Goal: Information Seeking & Learning: Learn about a topic

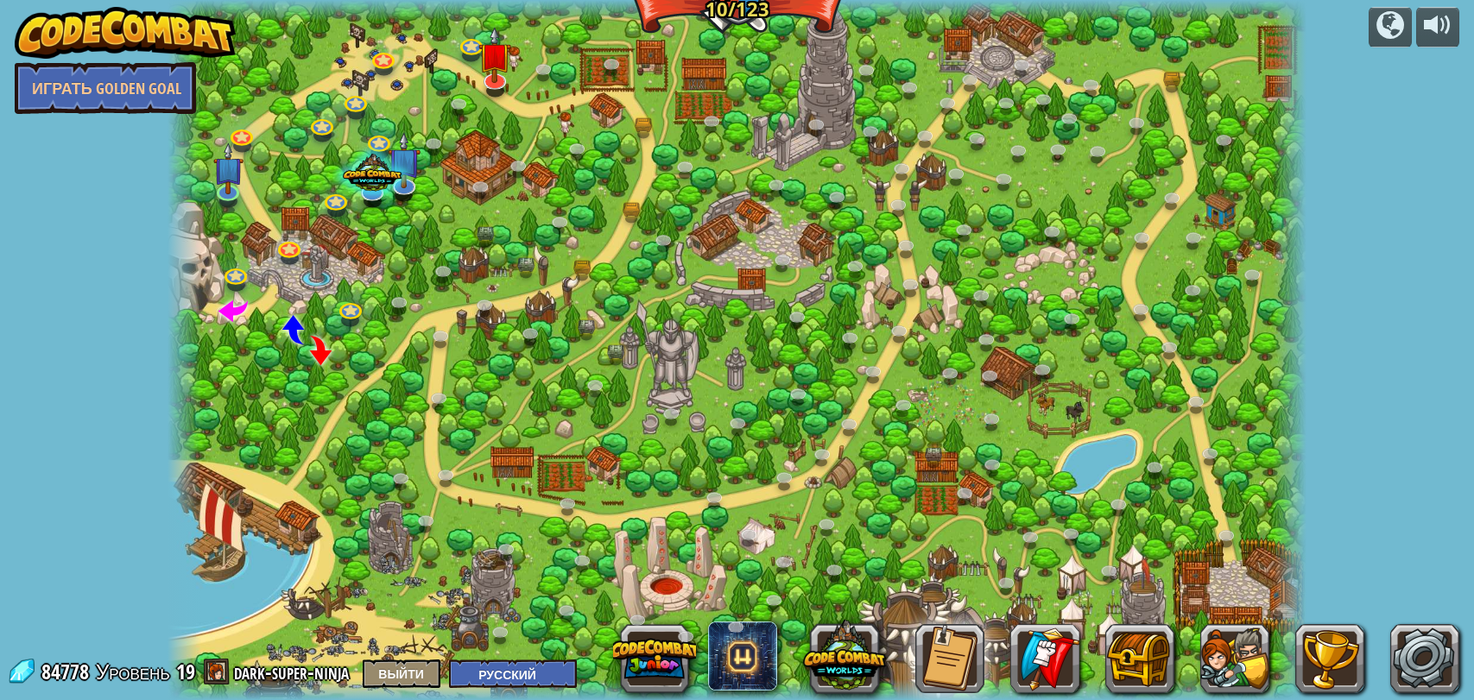
select select "ru"
click at [493, 71] on img at bounding box center [494, 41] width 33 height 75
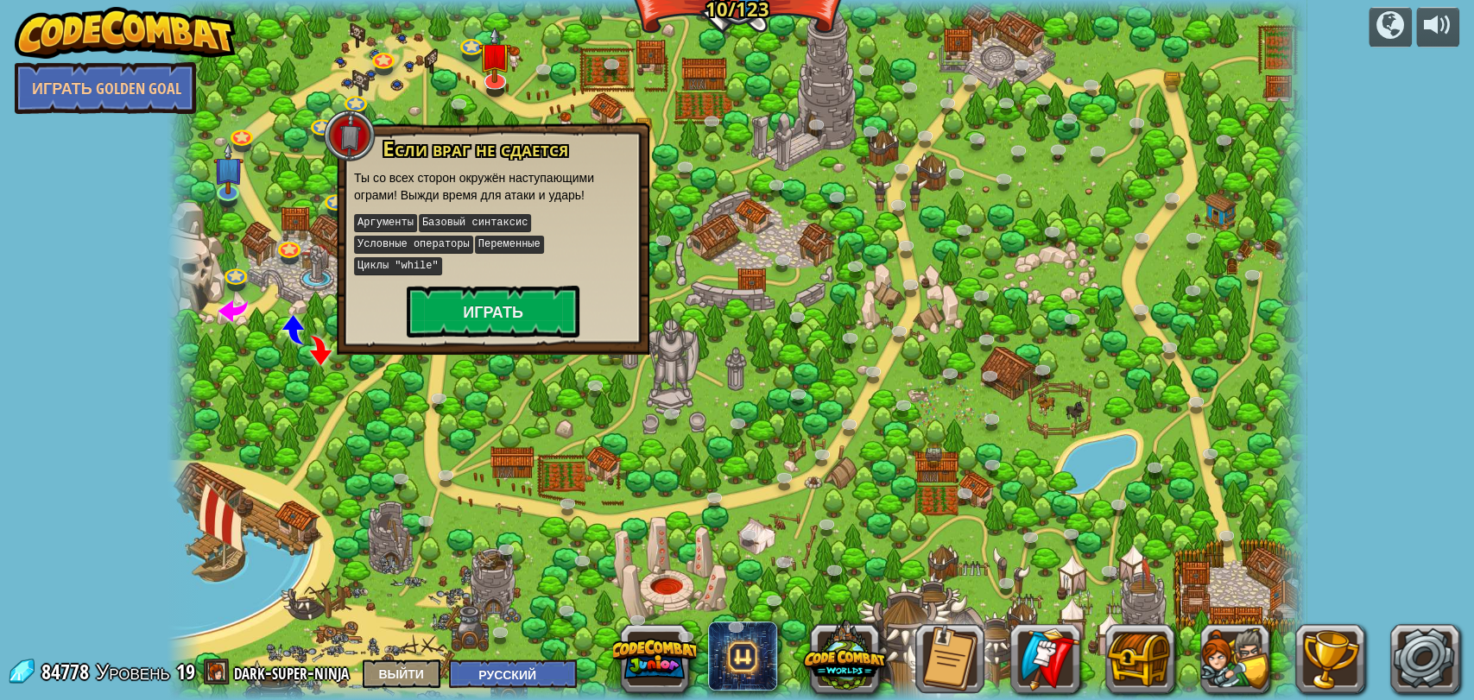
click at [530, 93] on div at bounding box center [738, 350] width 1140 height 700
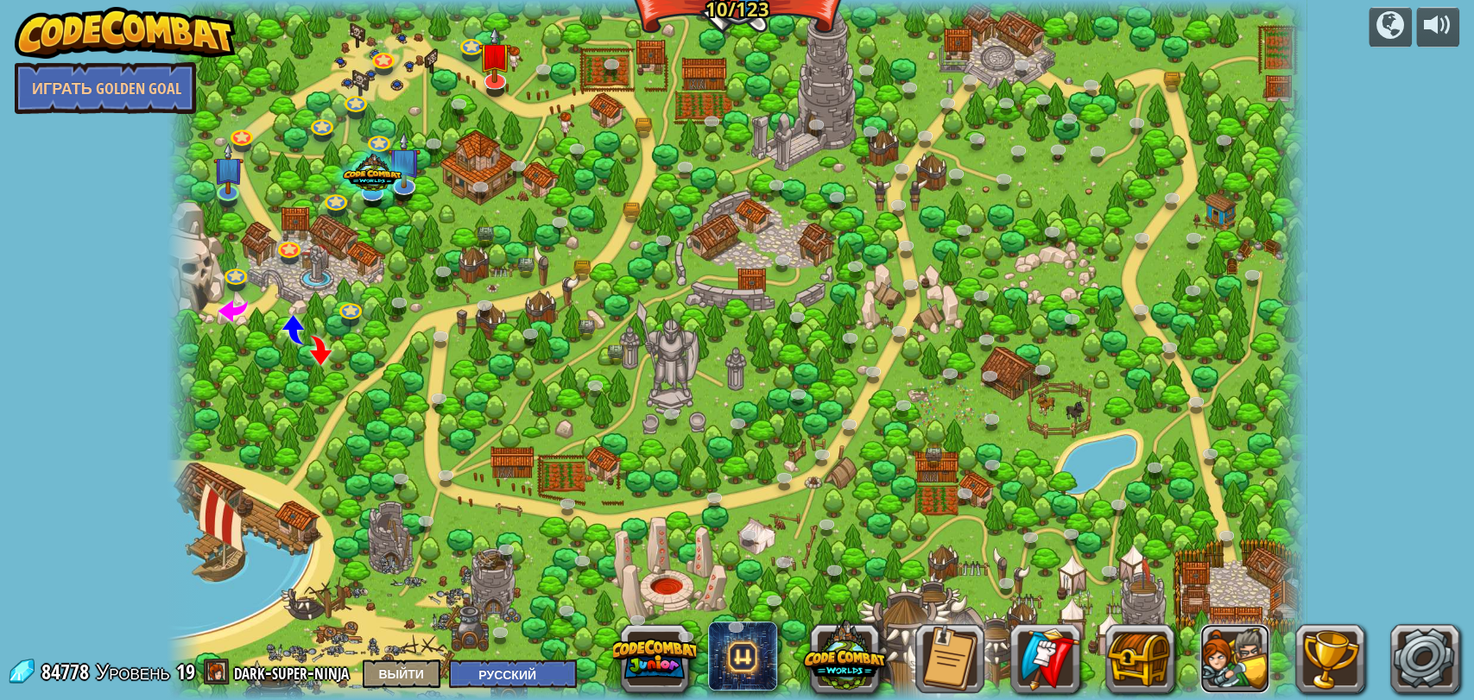
click at [1256, 625] on button at bounding box center [1234, 658] width 69 height 69
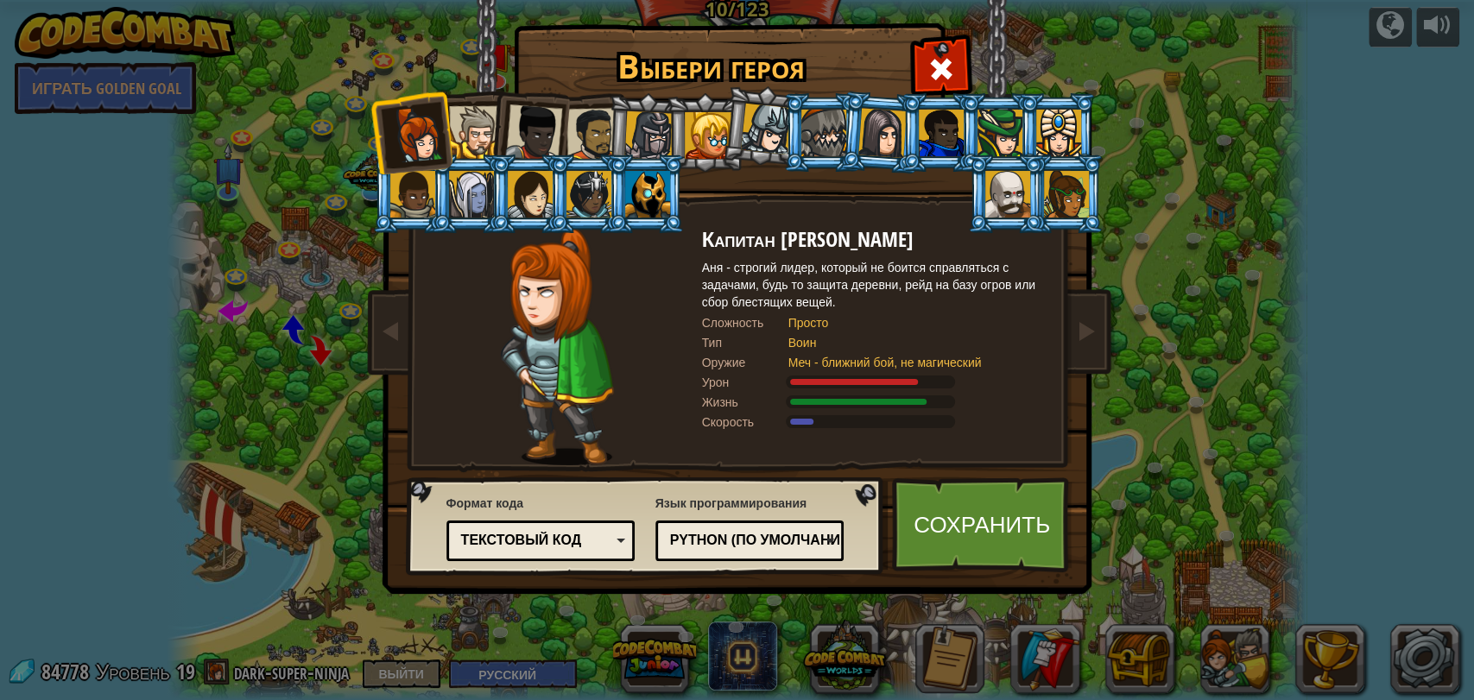
click at [640, 190] on div at bounding box center [647, 194] width 45 height 47
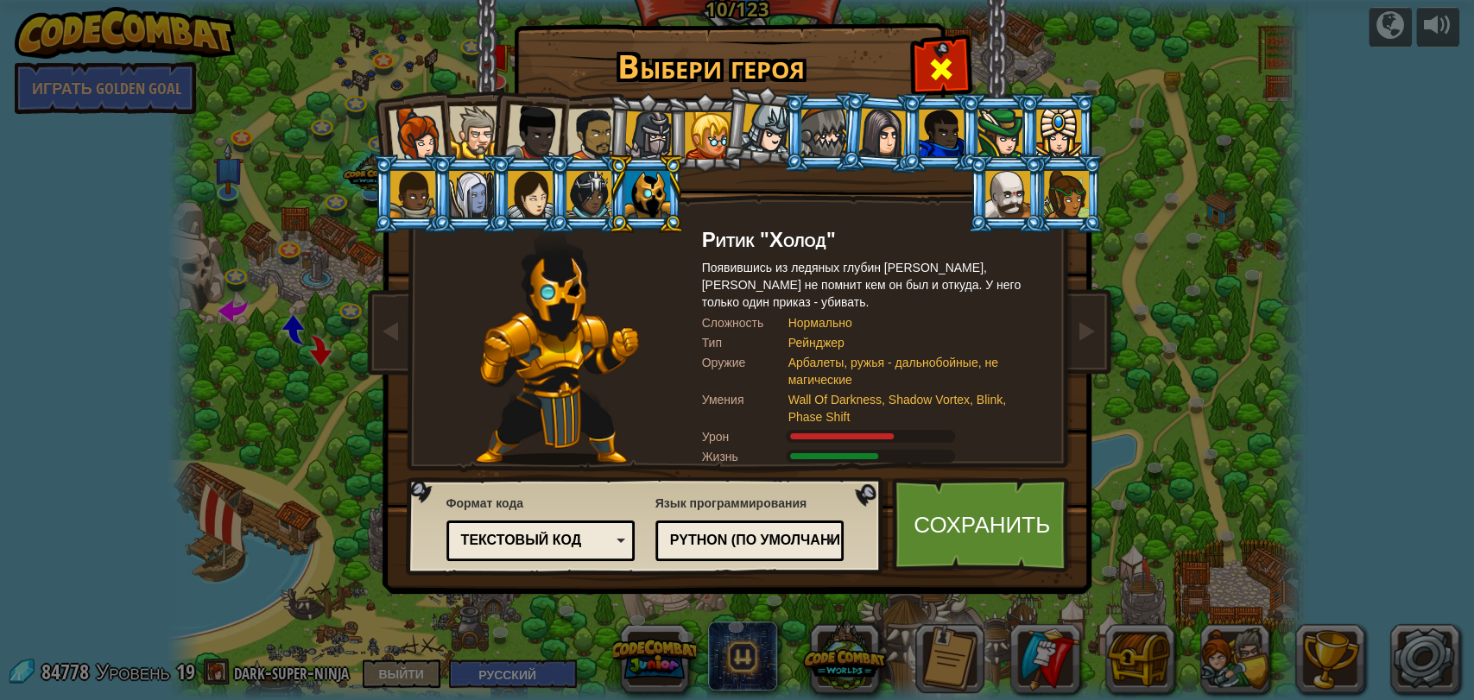
click at [944, 79] on span at bounding box center [941, 69] width 28 height 28
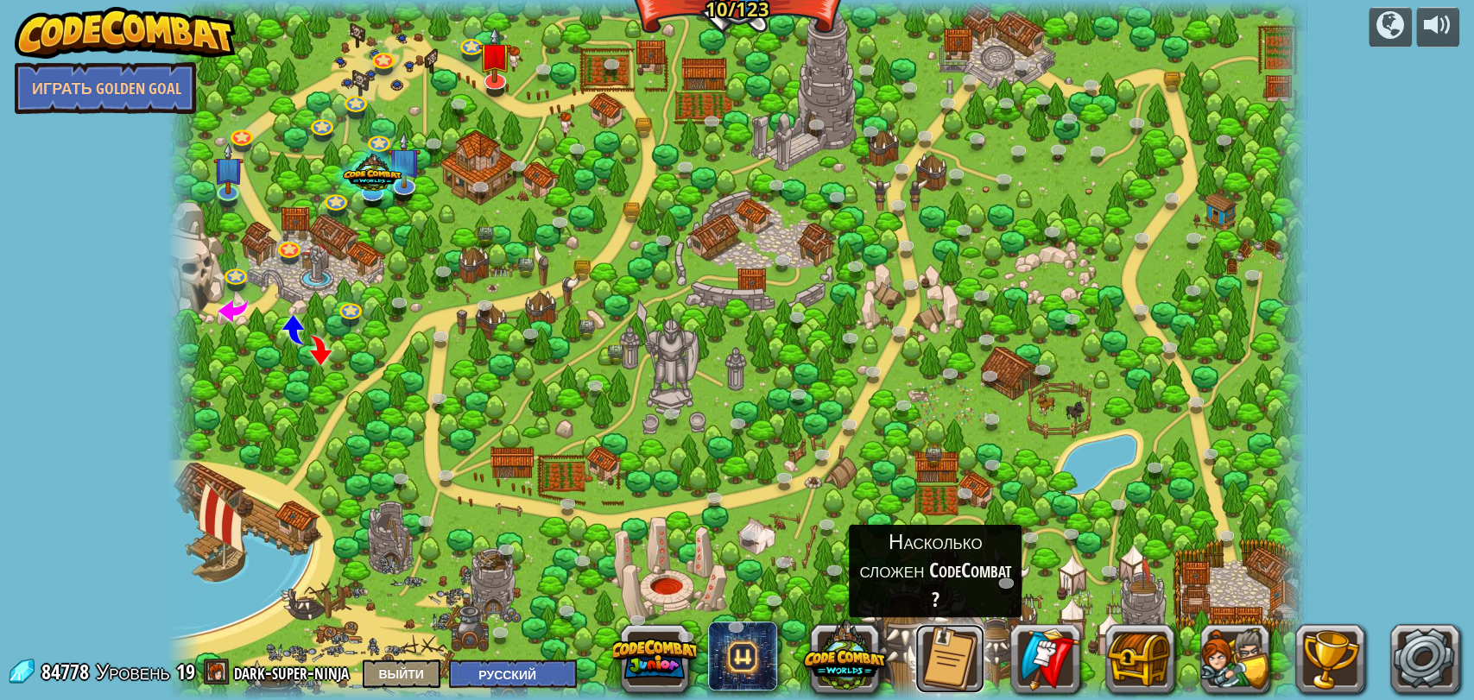
click at [928, 655] on button at bounding box center [949, 658] width 69 height 69
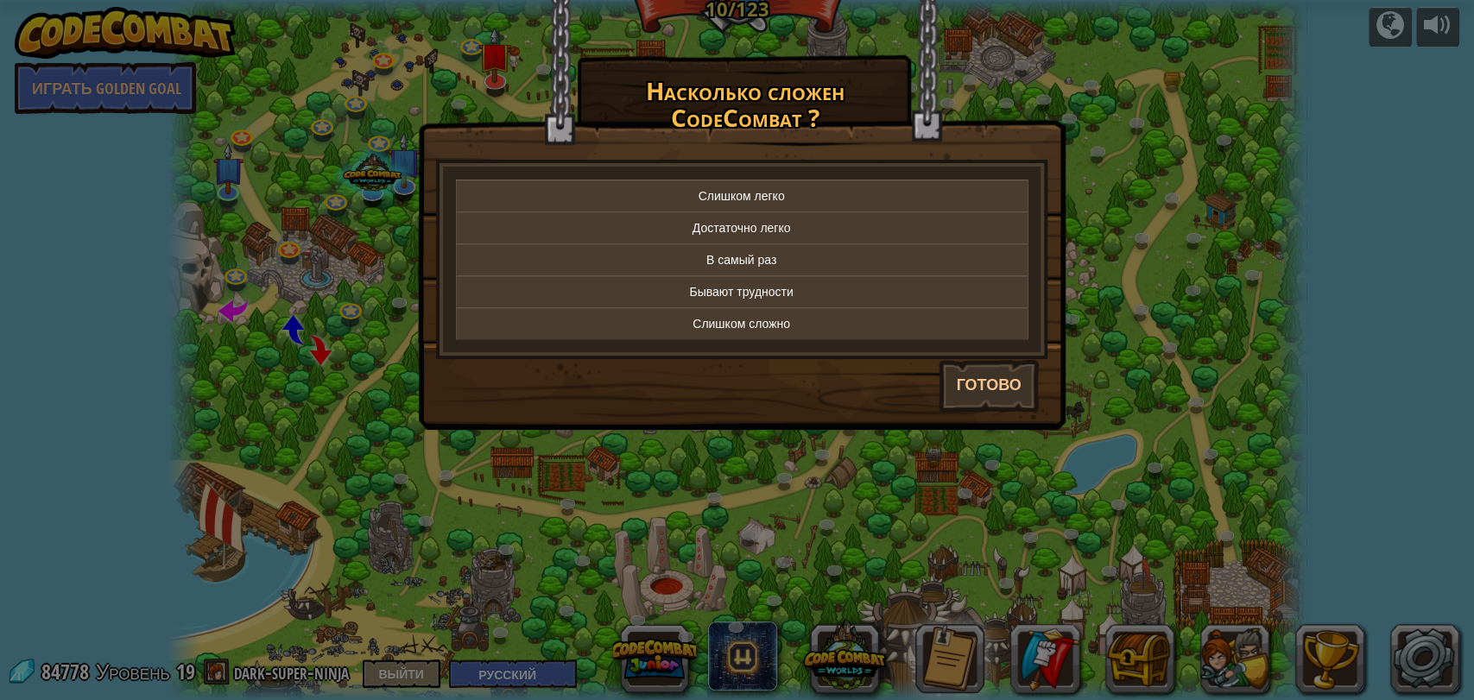
drag, startPoint x: 1408, startPoint y: 173, endPoint x: 1319, endPoint y: 168, distance: 88.2
click at [1408, 173] on div "× Насколько сложен CodeCombat ? Слишком легко Достаточно легко В самый раз Быва…" at bounding box center [737, 350] width 1474 height 700
